Goal: Check status: Check status

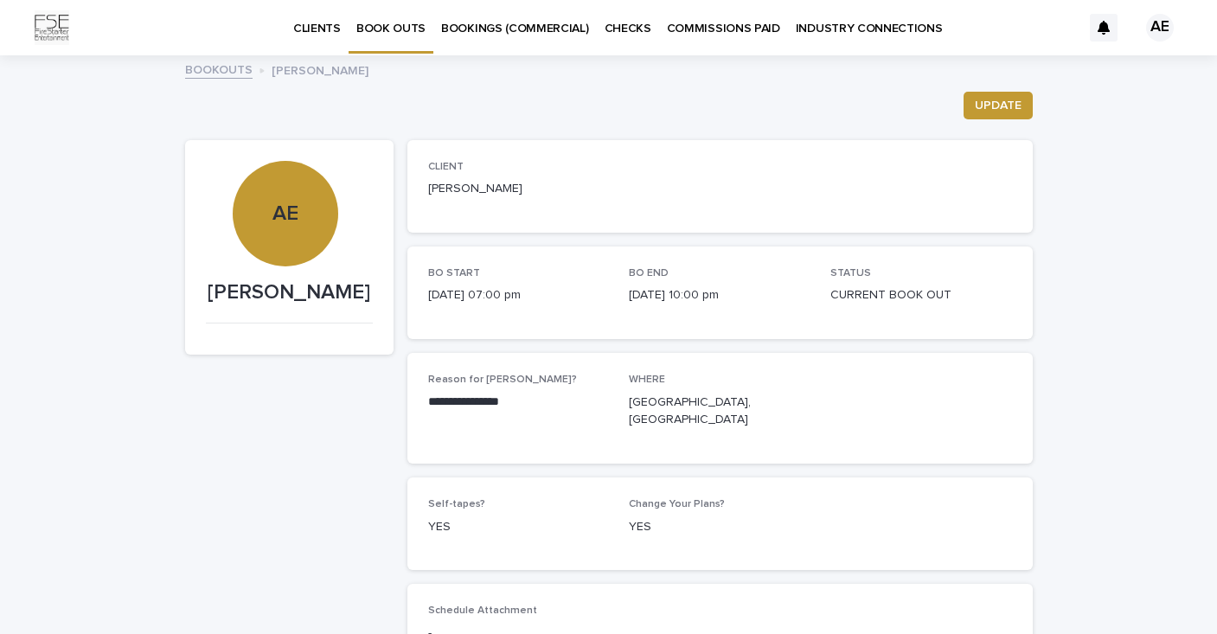
click at [512, 33] on p "BOOKINGS (COMMERCIAL)" at bounding box center [515, 18] width 148 height 36
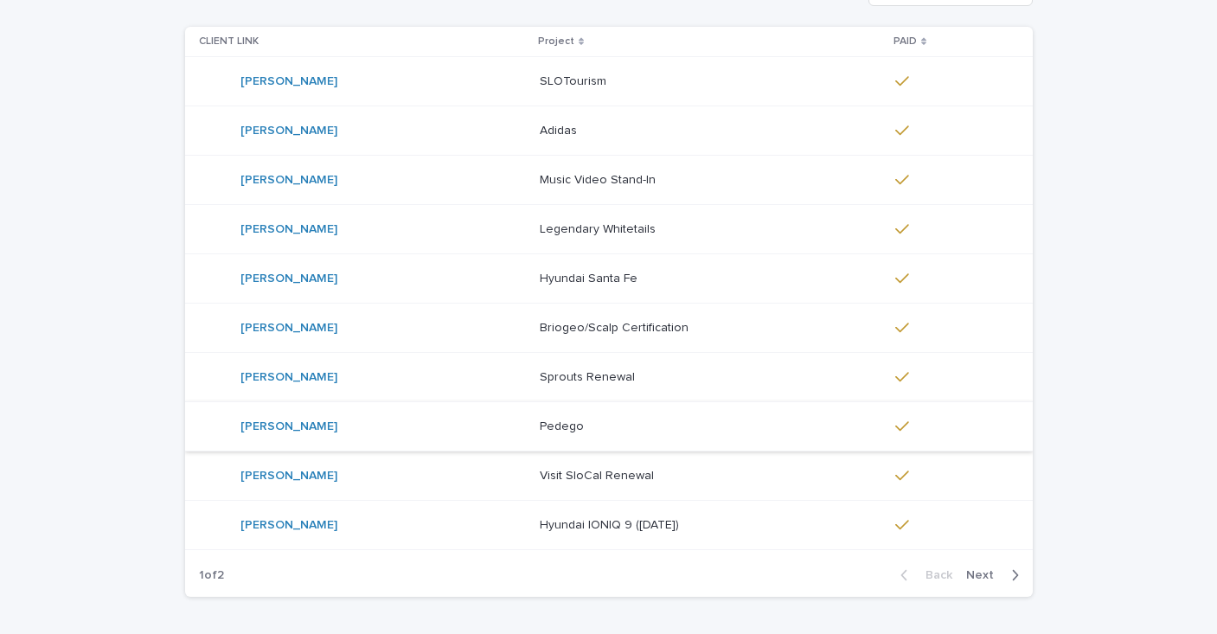
scroll to position [256, 0]
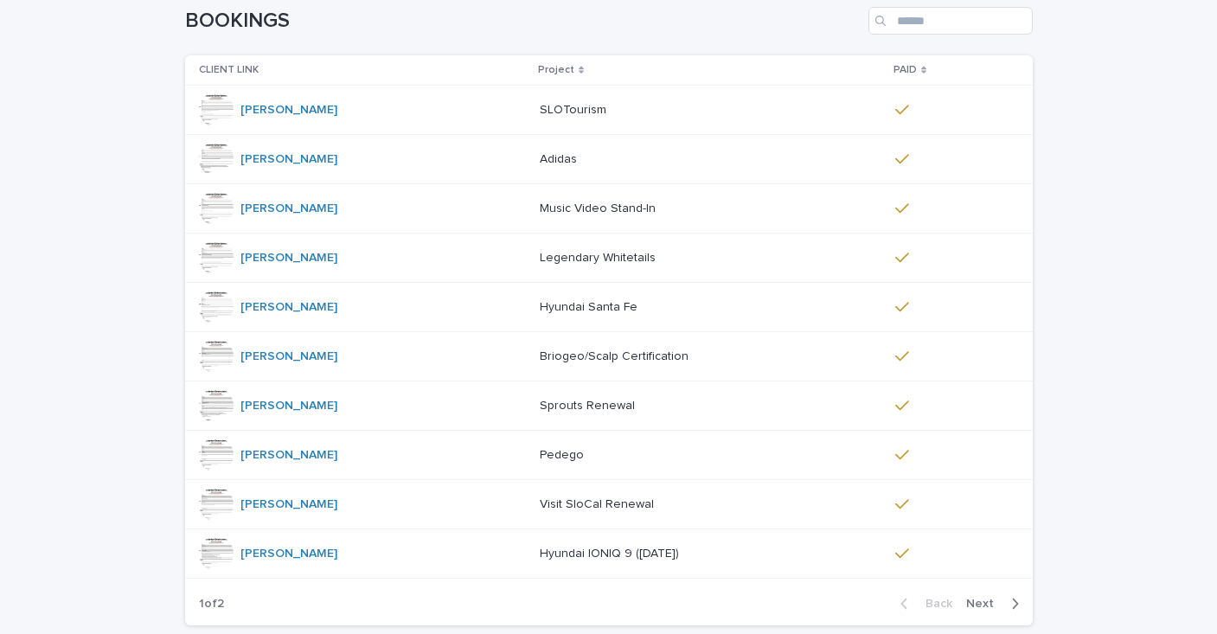
click at [540, 112] on p "SLOTourism" at bounding box center [575, 108] width 70 height 18
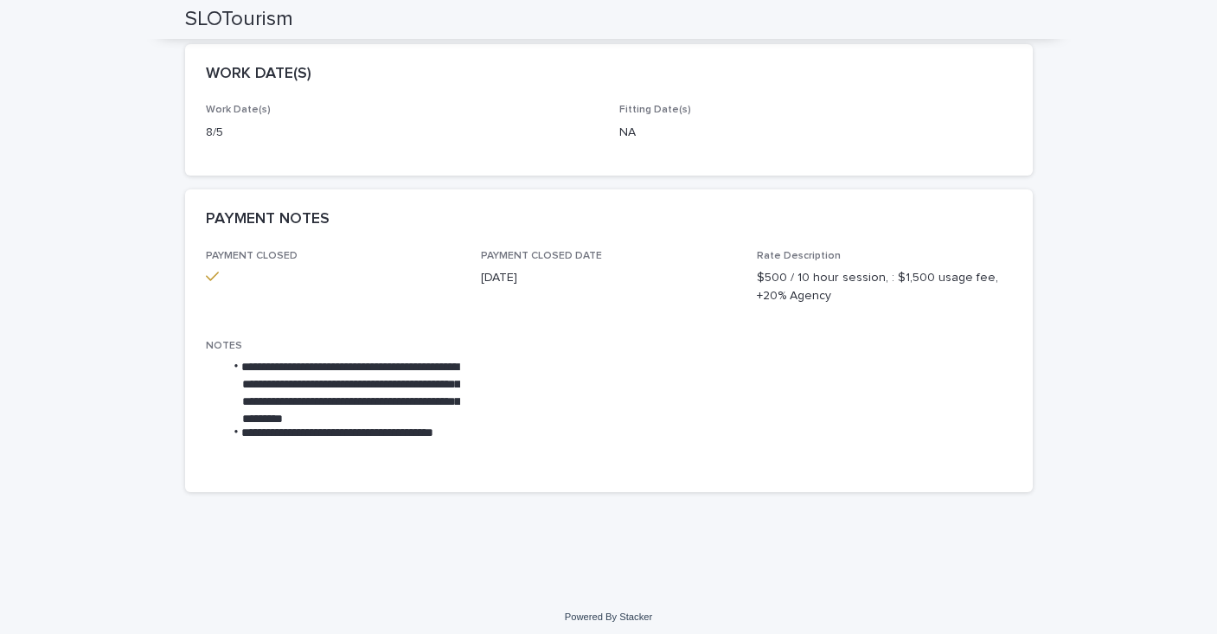
scroll to position [458, 0]
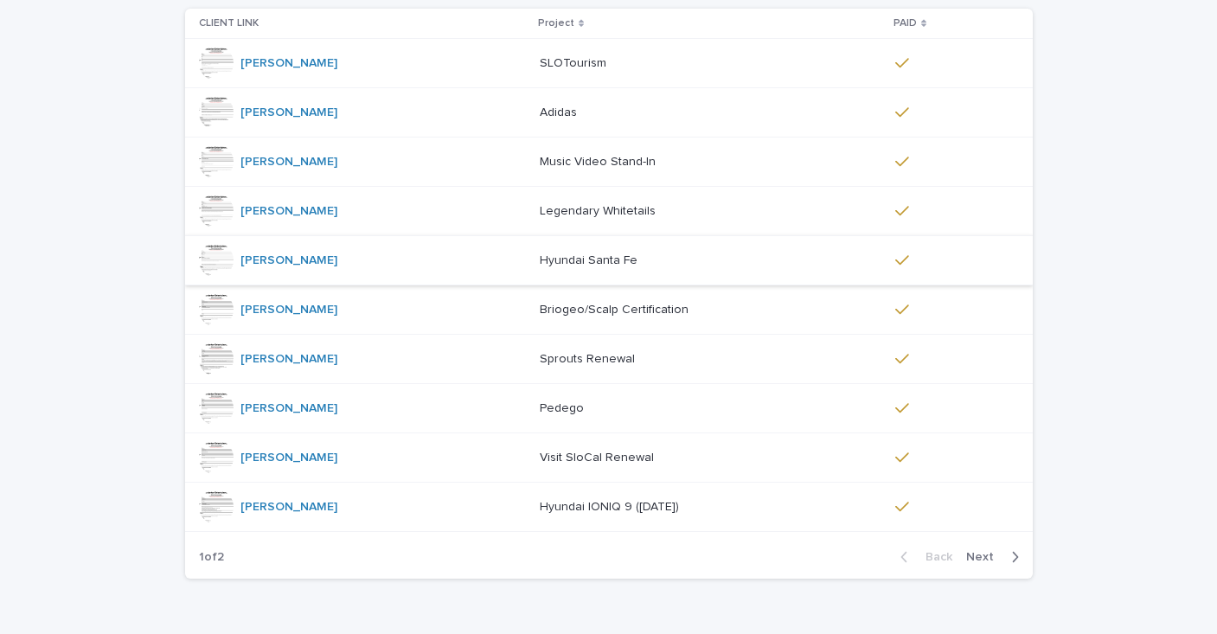
scroll to position [307, 0]
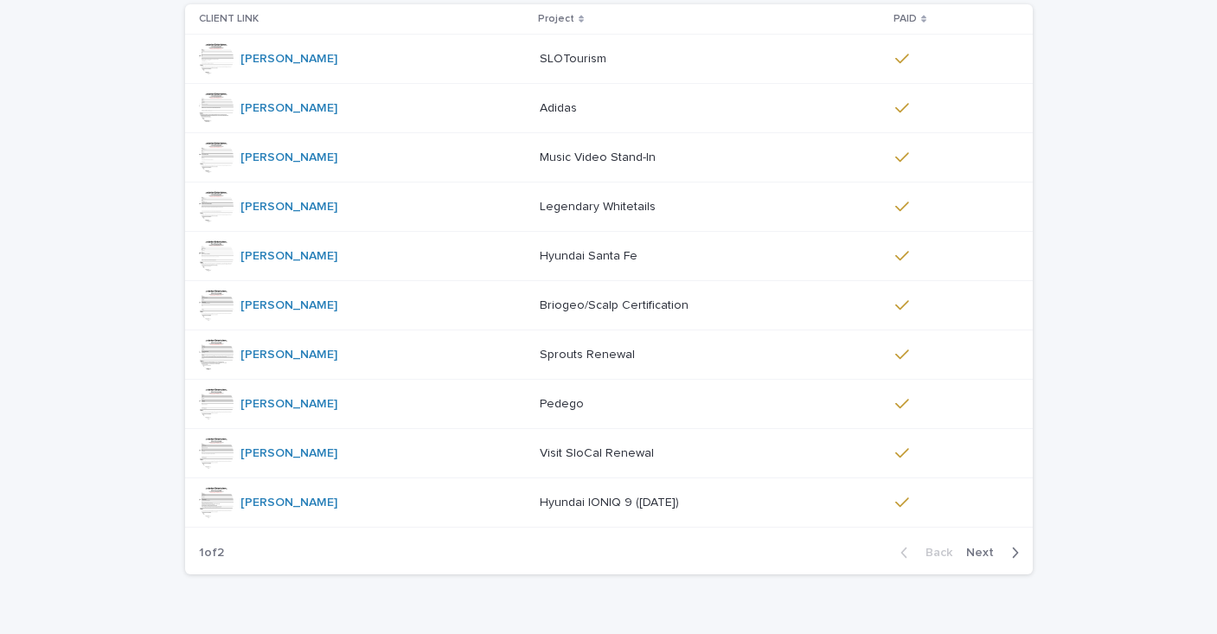
click at [990, 555] on span "Next" at bounding box center [985, 553] width 38 height 12
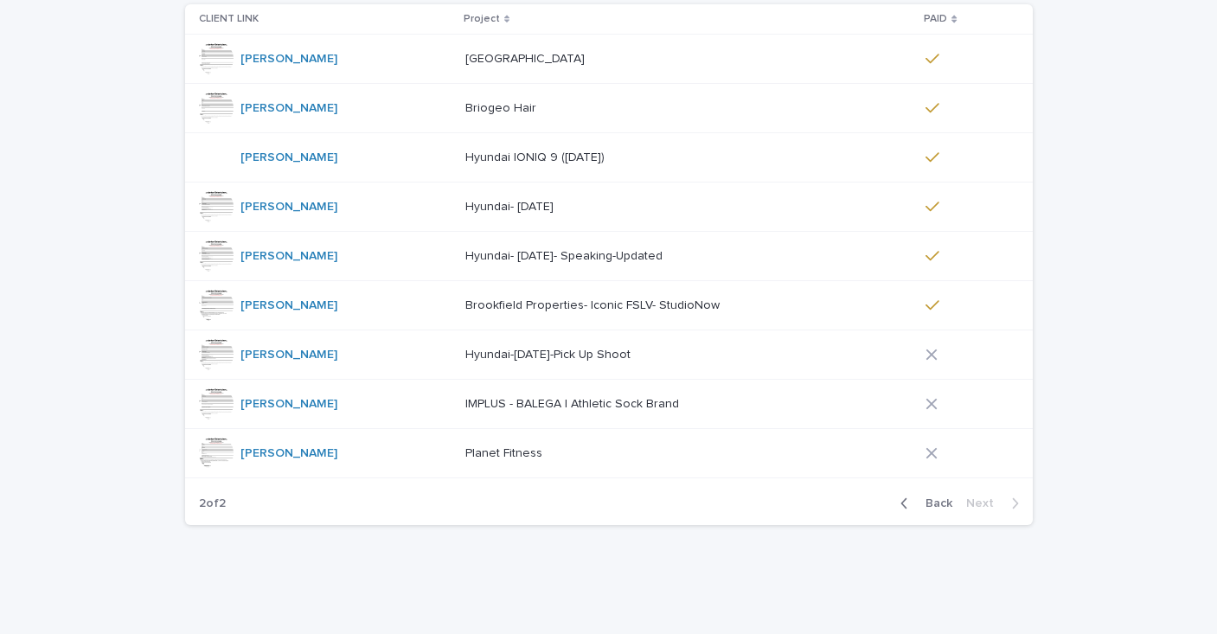
click at [472, 458] on p "Planet Fitness" at bounding box center [505, 452] width 80 height 18
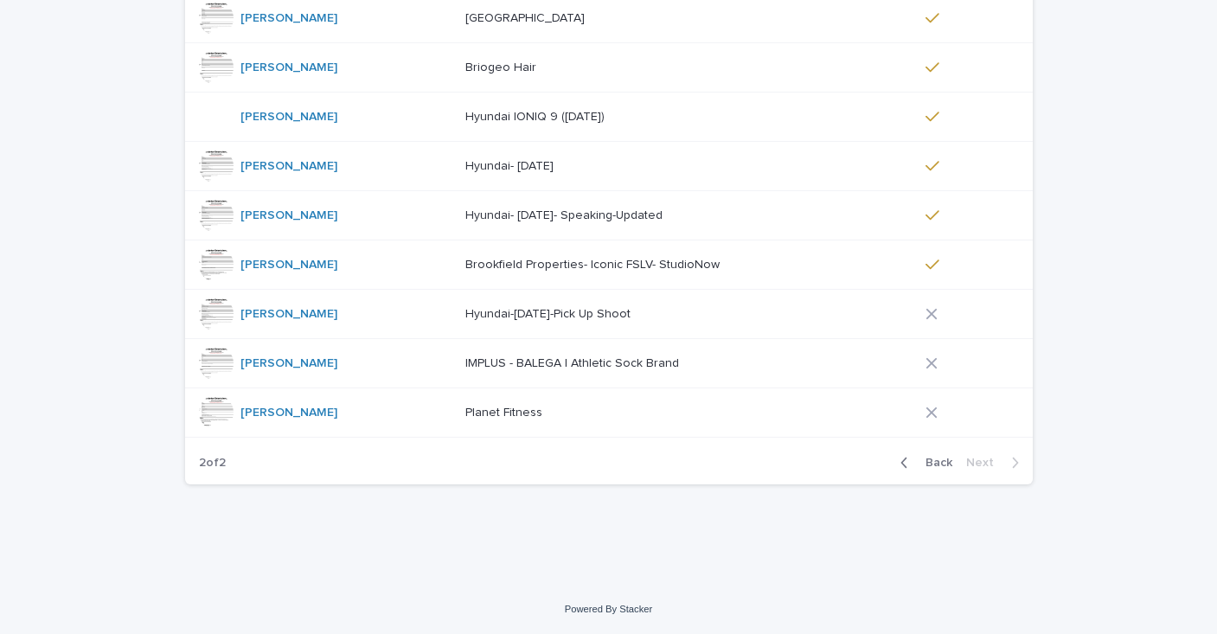
scroll to position [347, 0]
click at [561, 361] on p "IMPLUS - BALEGA | Athletic Sock Brand" at bounding box center [573, 363] width 217 height 18
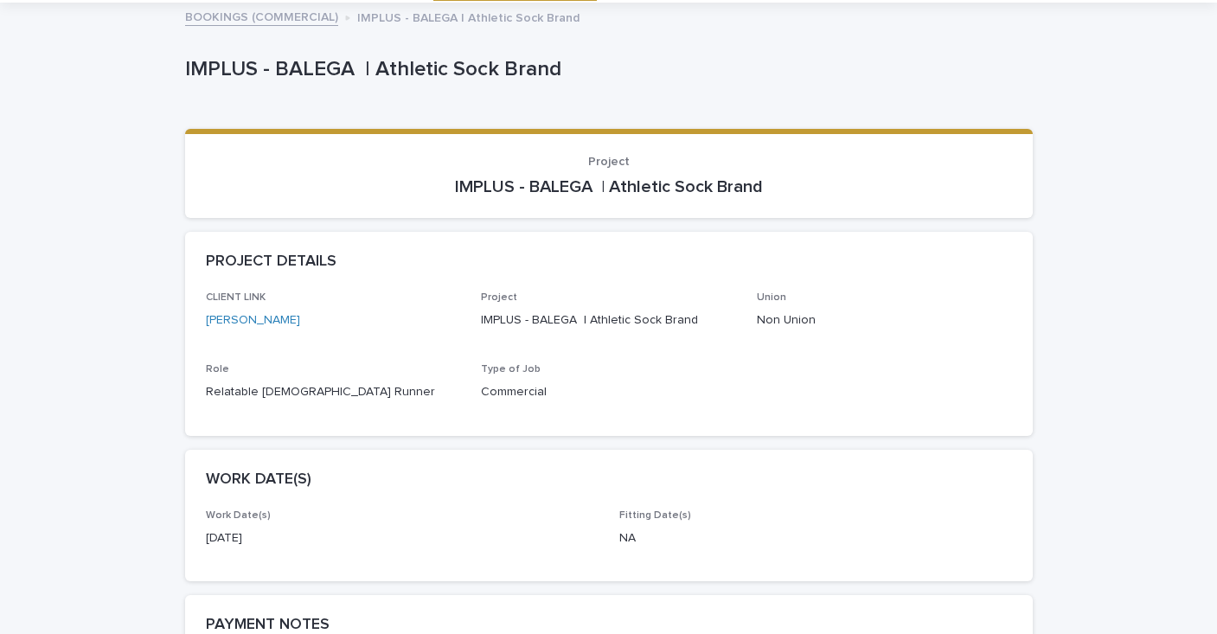
scroll to position [52, 0]
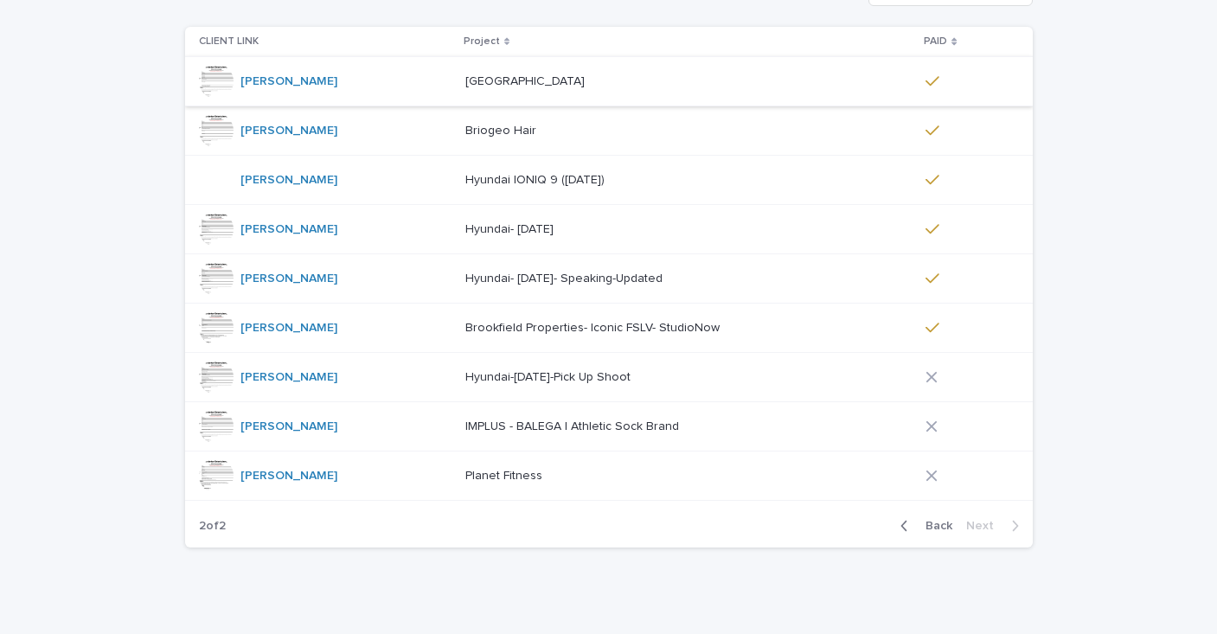
scroll to position [286, 0]
click at [933, 528] on span "Back" at bounding box center [933, 524] width 37 height 12
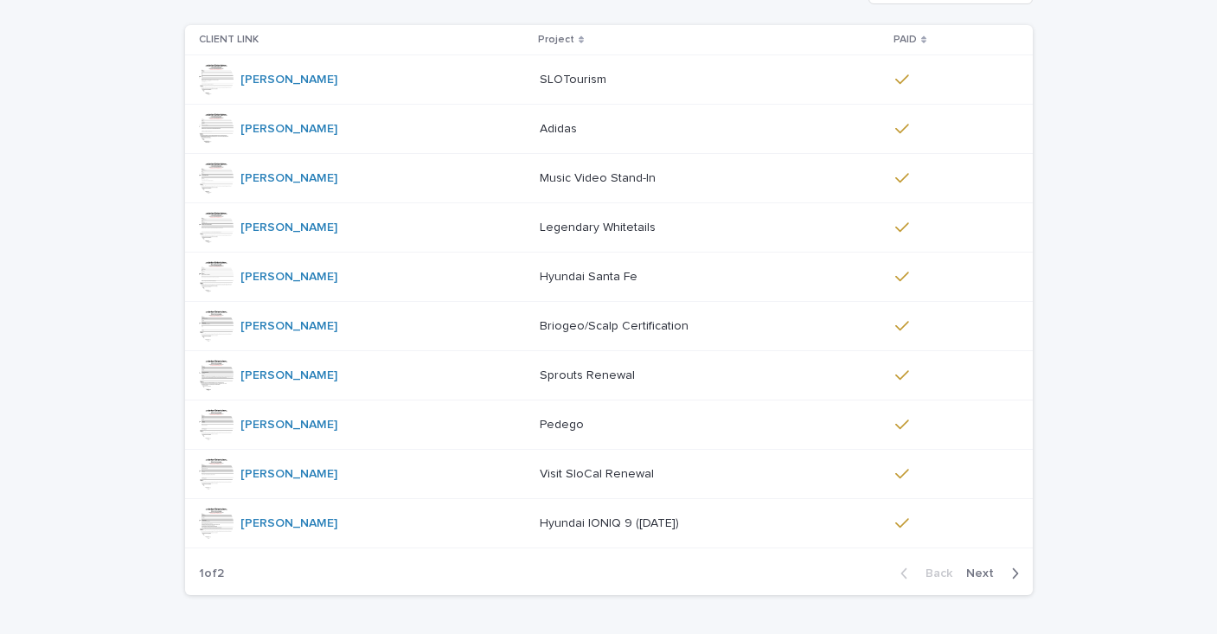
click at [999, 572] on span "Next" at bounding box center [985, 574] width 38 height 12
